Goal: Navigation & Orientation: Find specific page/section

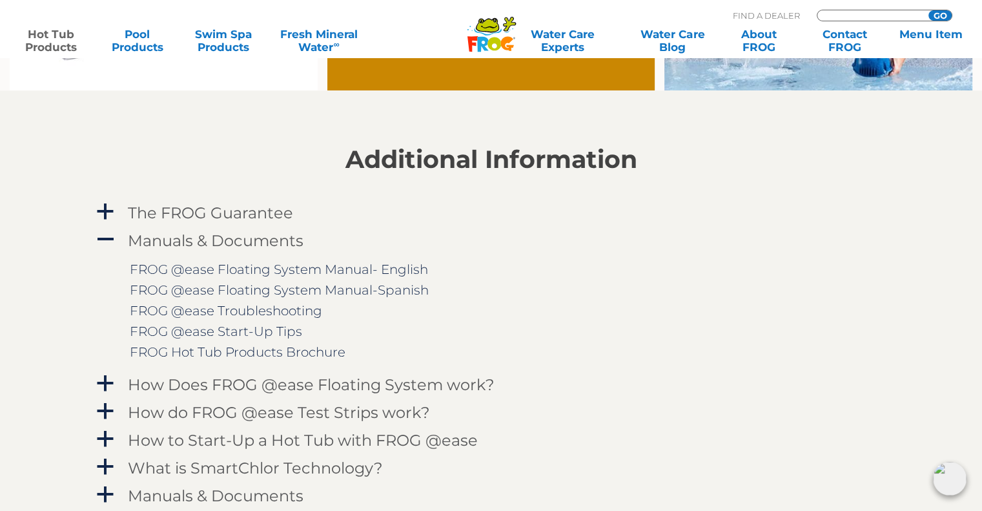
click at [860, 15] on input "Zip Code Form" at bounding box center [870, 15] width 87 height 11
type input "49425"
click at [947, 17] on input "GO" at bounding box center [940, 15] width 23 height 10
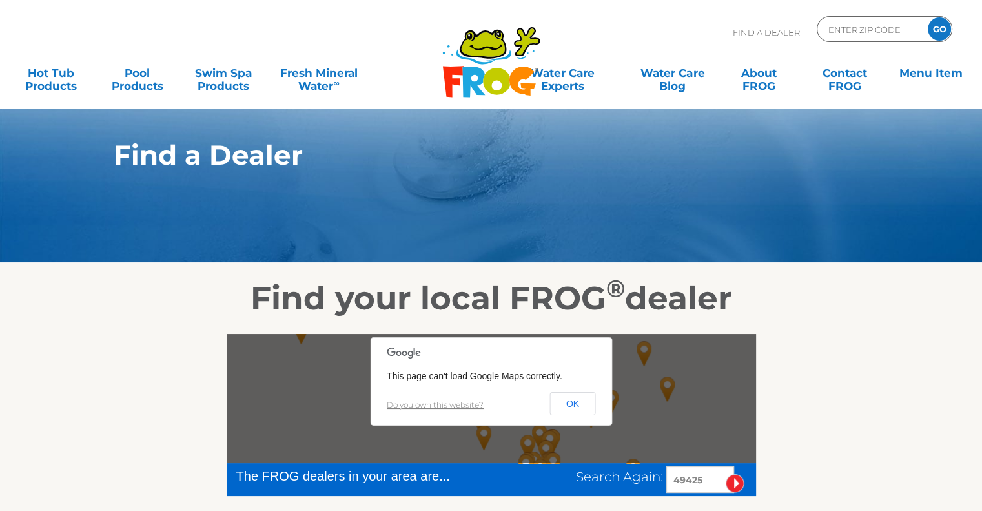
scroll to position [258, 0]
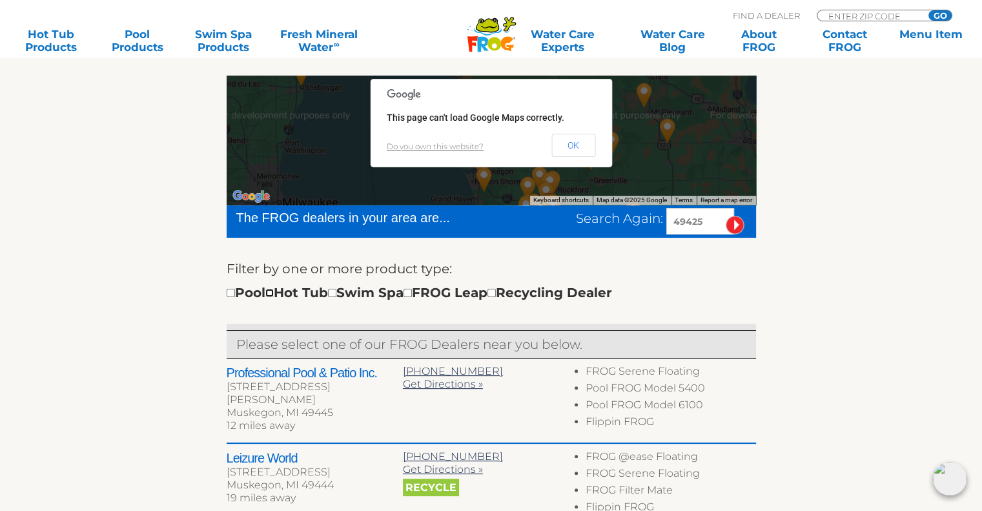
click at [274, 293] on input "checkbox" at bounding box center [269, 293] width 8 height 8
checkbox input "true"
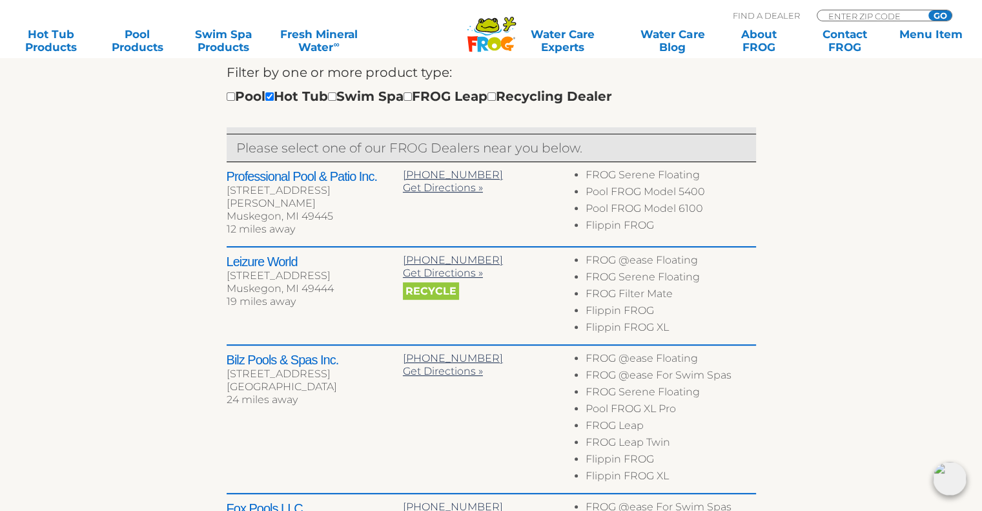
scroll to position [462, 0]
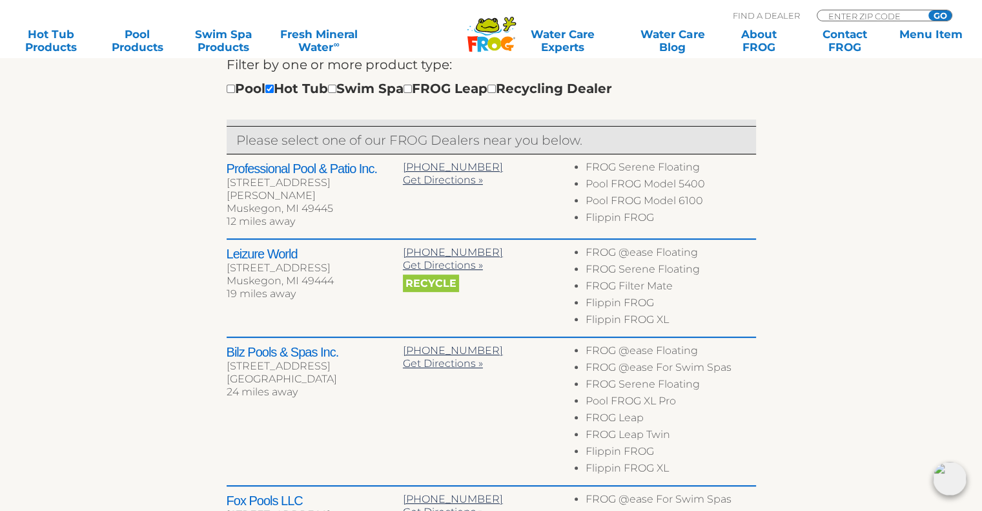
click at [313, 250] on h2 "Leizure World" at bounding box center [315, 253] width 176 height 15
